Goal: Task Accomplishment & Management: Use online tool/utility

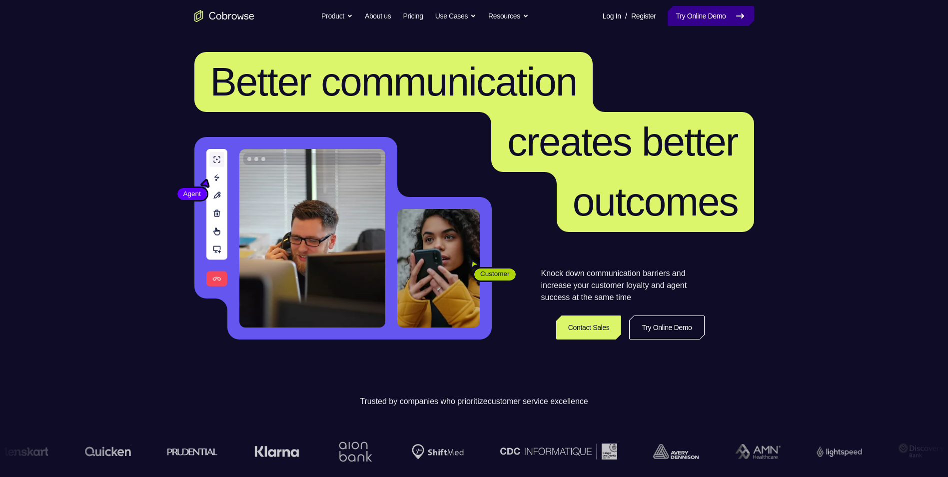
click at [703, 17] on link "Try Online Demo" at bounding box center [710, 16] width 86 height 20
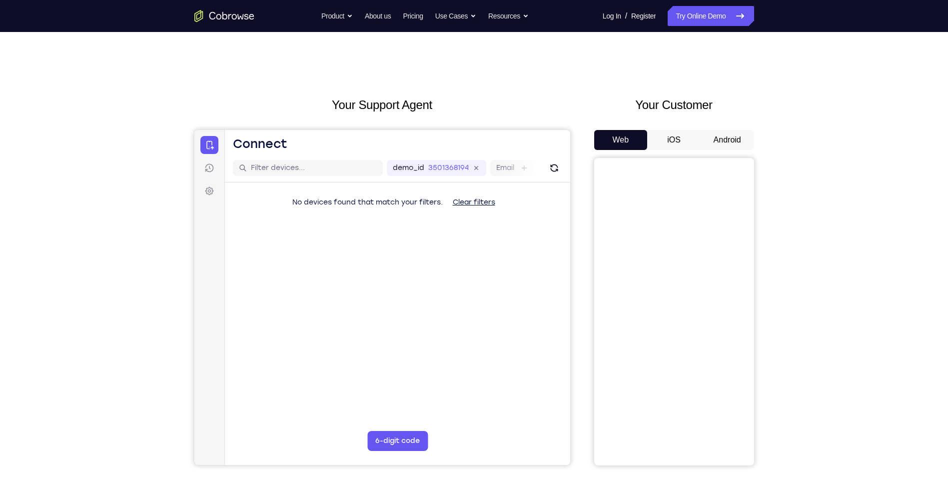
click at [724, 134] on button "Android" at bounding box center [726, 140] width 53 height 20
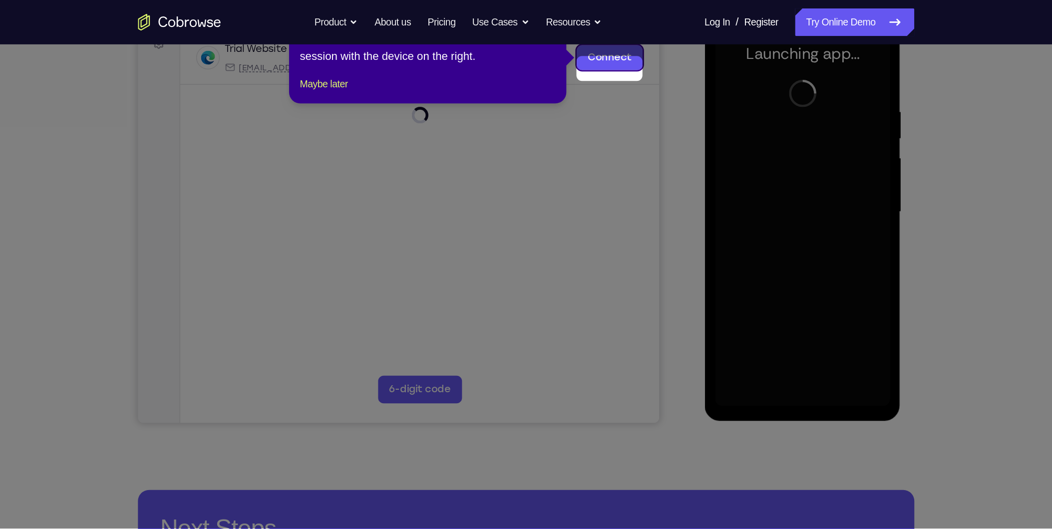
scroll to position [120, 0]
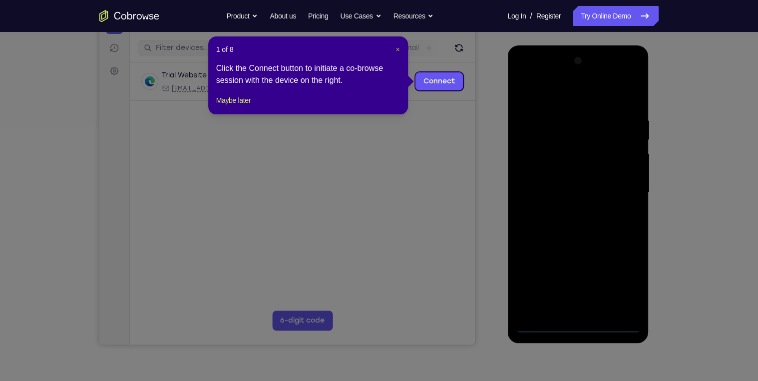
click at [399, 49] on span "×" at bounding box center [398, 49] width 4 height 8
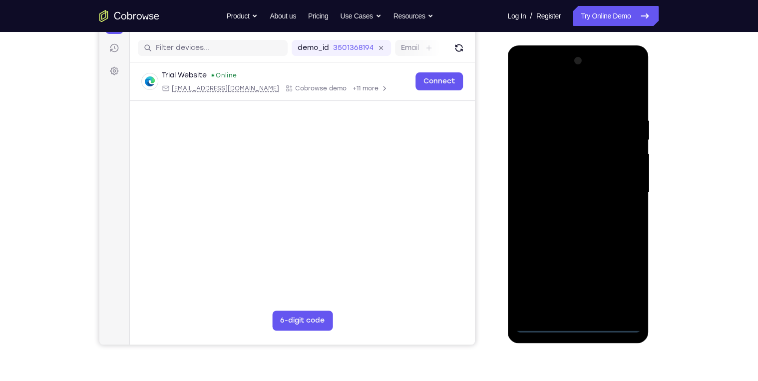
click at [580, 326] on div at bounding box center [578, 193] width 126 height 280
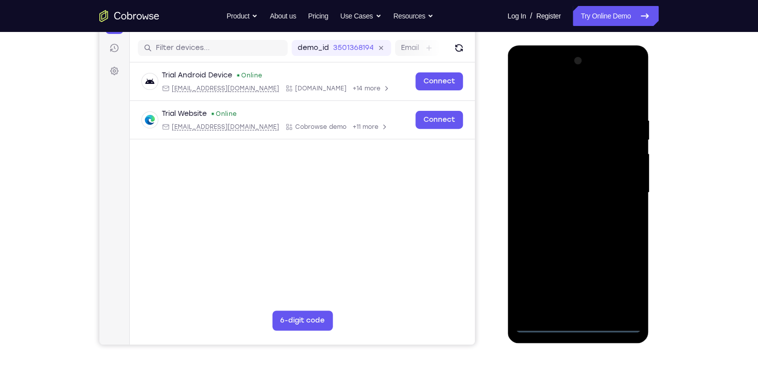
click at [619, 274] on div at bounding box center [578, 193] width 126 height 280
click at [549, 101] on div at bounding box center [578, 193] width 126 height 280
click at [620, 188] on div at bounding box center [578, 193] width 126 height 280
click at [566, 212] on div at bounding box center [578, 193] width 126 height 280
click at [572, 182] on div at bounding box center [578, 193] width 126 height 280
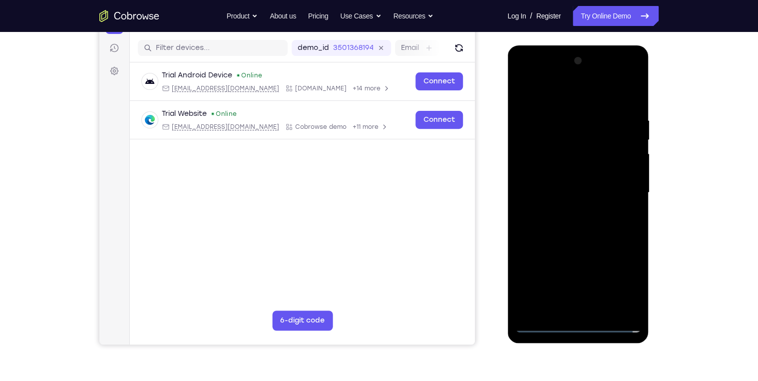
click at [619, 188] on div at bounding box center [578, 193] width 126 height 280
click at [613, 225] on div at bounding box center [578, 193] width 126 height 280
click at [586, 240] on div at bounding box center [578, 193] width 126 height 280
click at [620, 94] on div at bounding box center [578, 193] width 126 height 280
click at [634, 90] on div at bounding box center [578, 193] width 126 height 280
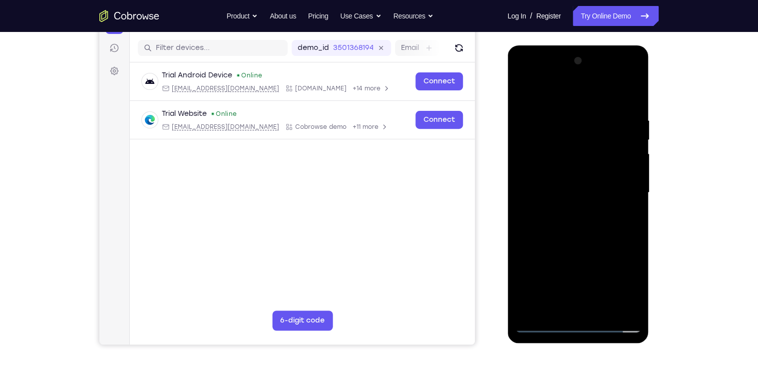
click at [622, 110] on div at bounding box center [578, 193] width 126 height 280
click at [522, 90] on div at bounding box center [578, 193] width 126 height 280
click at [519, 92] on div at bounding box center [578, 193] width 126 height 280
click at [552, 106] on div at bounding box center [578, 193] width 126 height 280
click at [575, 306] on div at bounding box center [578, 193] width 126 height 280
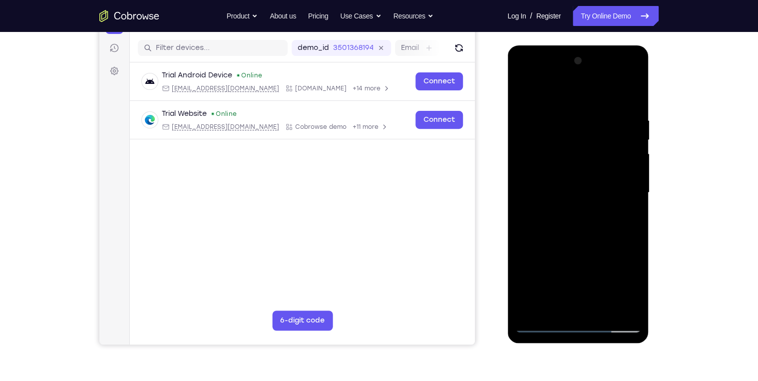
click at [550, 237] on div at bounding box center [578, 193] width 126 height 280
click at [616, 218] on div at bounding box center [578, 193] width 126 height 280
click at [588, 306] on div at bounding box center [578, 193] width 126 height 280
click at [593, 208] on div at bounding box center [578, 193] width 126 height 280
click at [598, 304] on div at bounding box center [578, 193] width 126 height 280
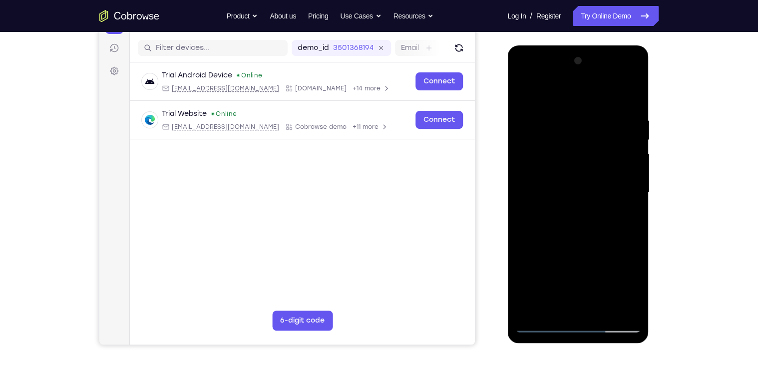
click at [622, 306] on div at bounding box center [578, 193] width 126 height 280
click at [629, 96] on div at bounding box center [578, 193] width 126 height 280
click at [604, 306] on div at bounding box center [578, 193] width 126 height 280
click at [595, 250] on div at bounding box center [578, 193] width 126 height 280
click at [576, 210] on div at bounding box center [578, 193] width 126 height 280
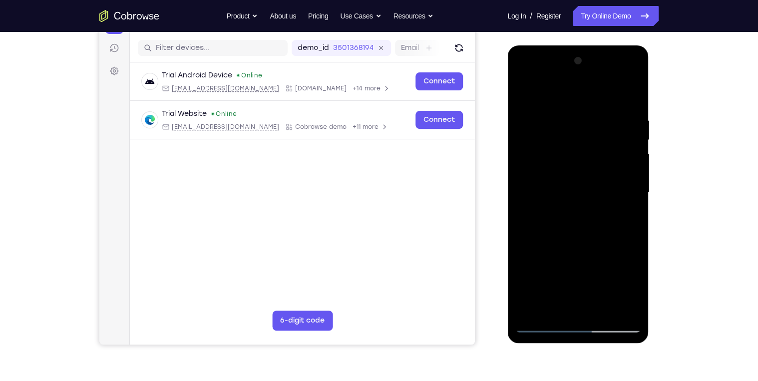
click at [584, 237] on div at bounding box center [578, 193] width 126 height 280
click at [625, 217] on div at bounding box center [578, 193] width 126 height 280
drag, startPoint x: 613, startPoint y: 138, endPoint x: 602, endPoint y: 190, distance: 53.5
click at [602, 190] on div at bounding box center [578, 193] width 126 height 280
drag, startPoint x: 607, startPoint y: 156, endPoint x: 601, endPoint y: 105, distance: 51.9
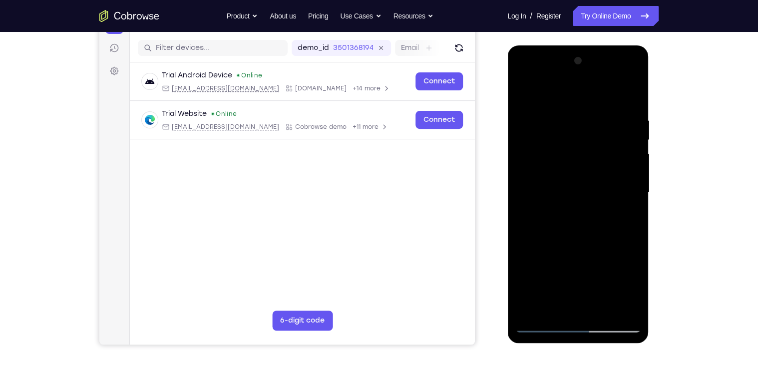
click at [601, 109] on div at bounding box center [578, 193] width 126 height 280
click at [624, 217] on div at bounding box center [578, 193] width 126 height 280
drag, startPoint x: 600, startPoint y: 146, endPoint x: 592, endPoint y: 215, distance: 69.5
click at [592, 214] on div at bounding box center [578, 193] width 126 height 280
drag, startPoint x: 598, startPoint y: 142, endPoint x: 598, endPoint y: 194, distance: 52.4
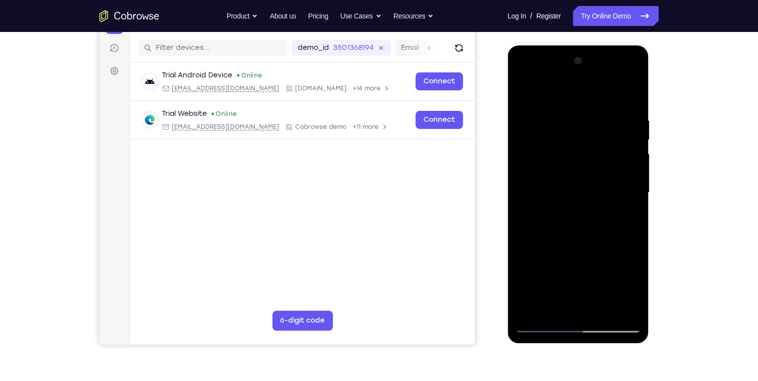
click at [598, 192] on div at bounding box center [578, 193] width 126 height 280
drag, startPoint x: 611, startPoint y: 140, endPoint x: 610, endPoint y: 163, distance: 23.0
click at [610, 163] on div at bounding box center [578, 193] width 126 height 280
drag, startPoint x: 610, startPoint y: 156, endPoint x: 605, endPoint y: 178, distance: 22.4
click at [605, 178] on div at bounding box center [578, 193] width 126 height 280
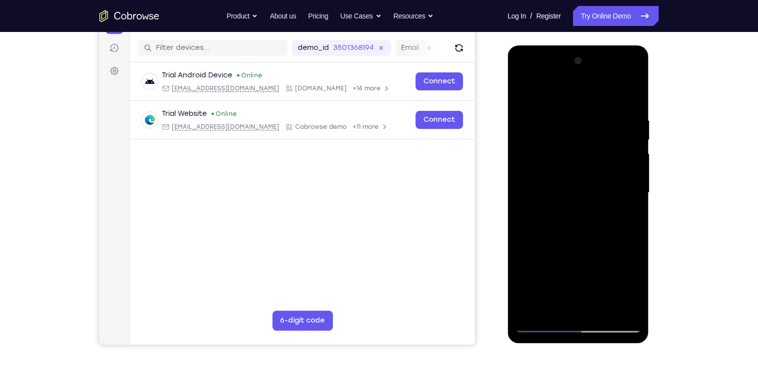
click at [605, 178] on div at bounding box center [578, 193] width 126 height 280
click at [568, 184] on div at bounding box center [578, 193] width 126 height 280
click at [624, 217] on div at bounding box center [578, 193] width 126 height 280
click at [522, 96] on div at bounding box center [578, 193] width 126 height 280
drag, startPoint x: 594, startPoint y: 244, endPoint x: 598, endPoint y: 202, distance: 42.2
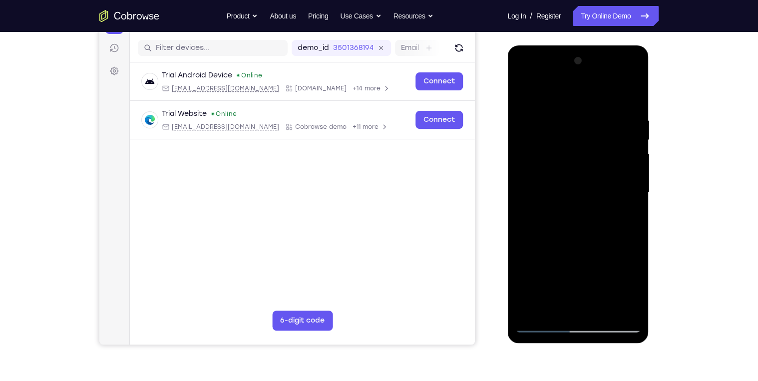
click at [598, 202] on div at bounding box center [578, 193] width 126 height 280
drag, startPoint x: 580, startPoint y: 260, endPoint x: 582, endPoint y: 287, distance: 26.6
click at [582, 286] on div at bounding box center [578, 193] width 126 height 280
click at [573, 212] on div at bounding box center [578, 193] width 126 height 280
click at [520, 94] on div at bounding box center [578, 193] width 126 height 280
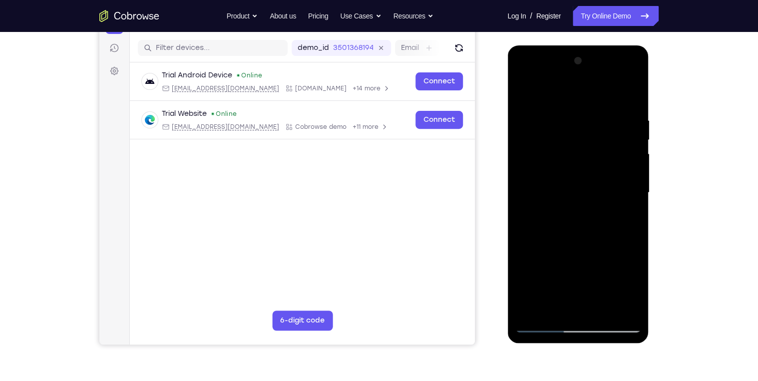
click at [520, 94] on div at bounding box center [578, 193] width 126 height 280
click at [584, 108] on div at bounding box center [578, 193] width 126 height 280
click at [626, 156] on div at bounding box center [578, 193] width 126 height 280
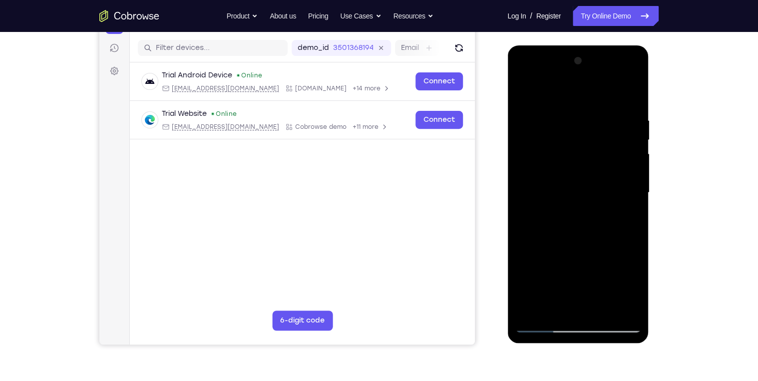
click at [625, 156] on div at bounding box center [578, 193] width 126 height 280
click at [625, 157] on div at bounding box center [578, 193] width 126 height 280
click at [637, 234] on div at bounding box center [578, 193] width 126 height 280
click at [630, 232] on div at bounding box center [578, 193] width 126 height 280
click at [521, 190] on div at bounding box center [578, 193] width 126 height 280
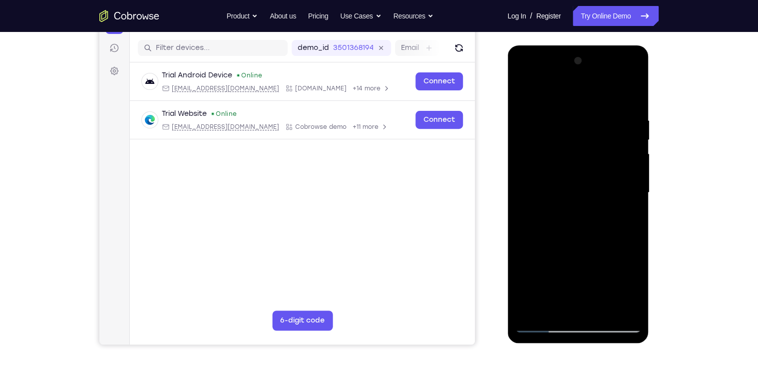
click at [562, 309] on div at bounding box center [578, 193] width 126 height 280
click at [620, 208] on div at bounding box center [578, 193] width 126 height 280
click at [612, 307] on div at bounding box center [578, 193] width 126 height 280
click at [624, 307] on div at bounding box center [578, 193] width 126 height 280
click at [571, 306] on div at bounding box center [578, 193] width 126 height 280
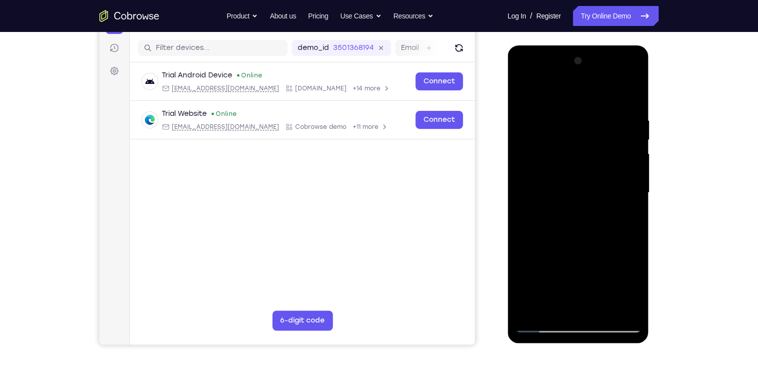
click at [628, 185] on div at bounding box center [578, 193] width 126 height 280
click at [599, 308] on div at bounding box center [578, 193] width 126 height 280
click at [627, 307] on div at bounding box center [578, 193] width 126 height 280
click at [628, 95] on div at bounding box center [578, 193] width 126 height 280
click at [532, 308] on div at bounding box center [578, 193] width 126 height 280
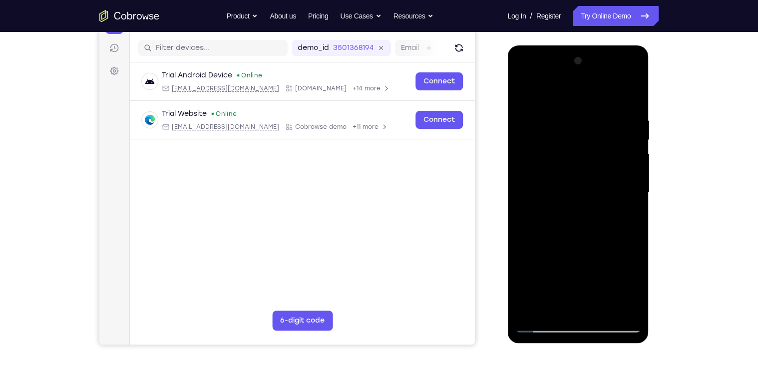
click at [599, 309] on div at bounding box center [578, 193] width 126 height 280
click at [580, 258] on div at bounding box center [578, 193] width 126 height 280
click at [526, 95] on div at bounding box center [578, 193] width 126 height 280
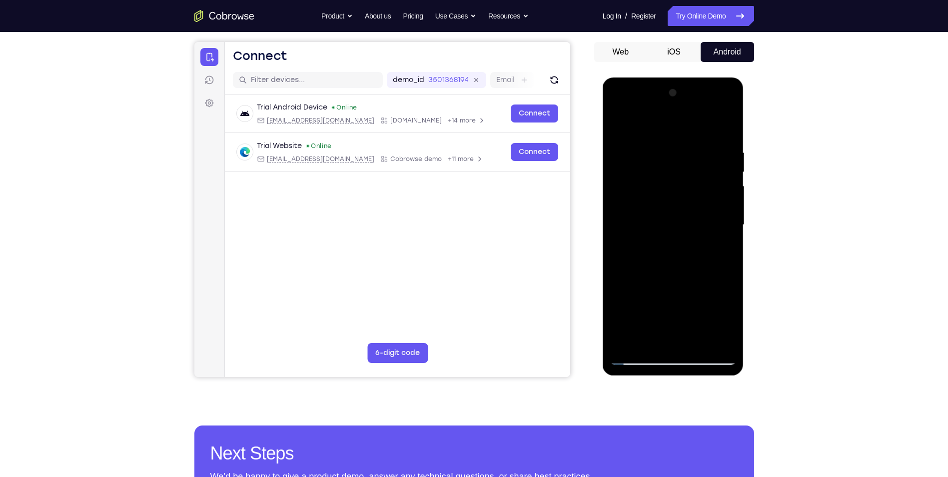
scroll to position [58, 0]
